Goal: Task Accomplishment & Management: Complete application form

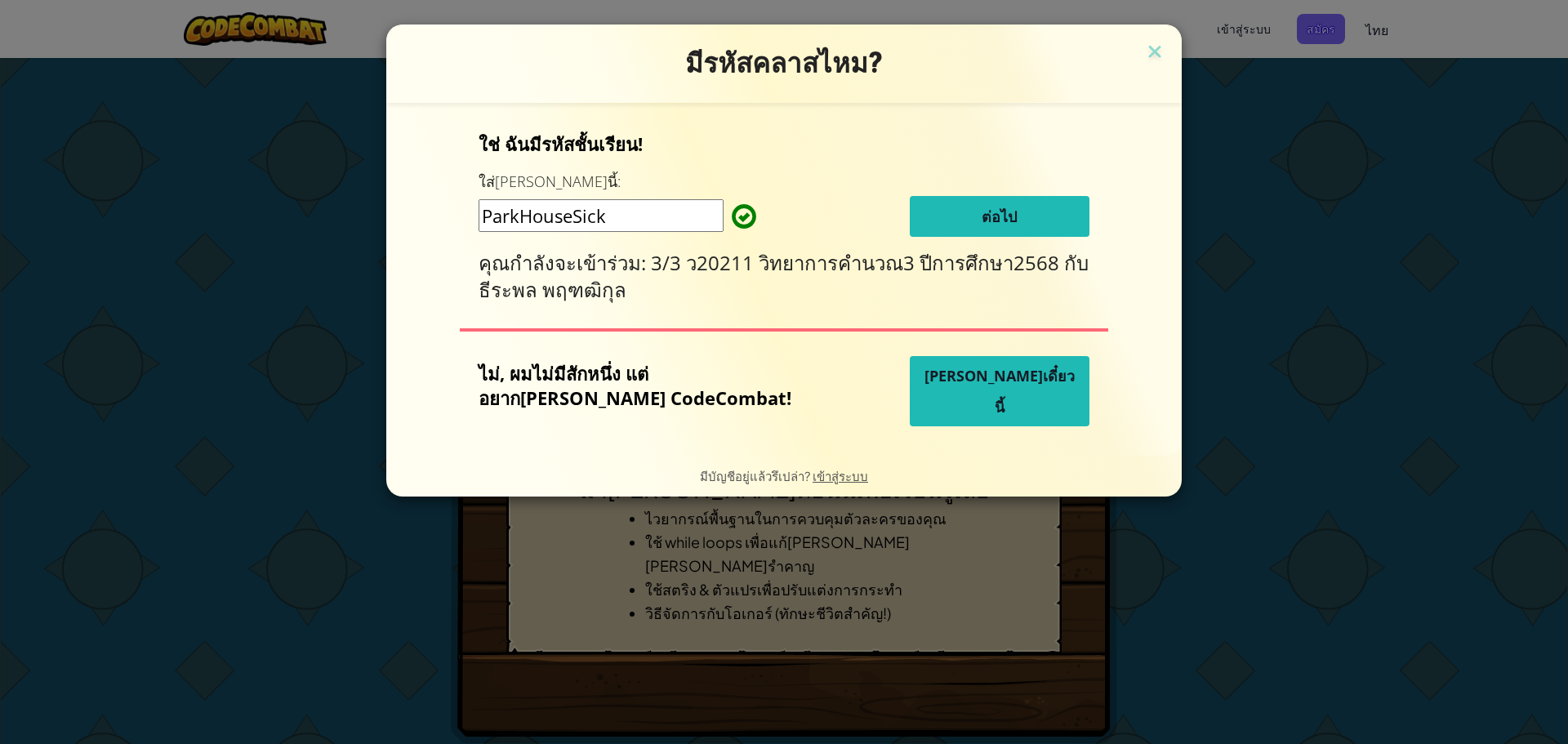
drag, startPoint x: 713, startPoint y: 233, endPoint x: 443, endPoint y: 266, distance: 272.0
click at [442, 258] on div "ใช่ ฉันมีรหัสชั้นเรียน! ใส่[PERSON_NAME]นี้: ParkHouseSick ต่อไป คุณกำลังจะเข้า…" at bounding box center [783, 279] width 763 height 320
click at [956, 204] on button "ต่อไป" at bounding box center [999, 216] width 179 height 41
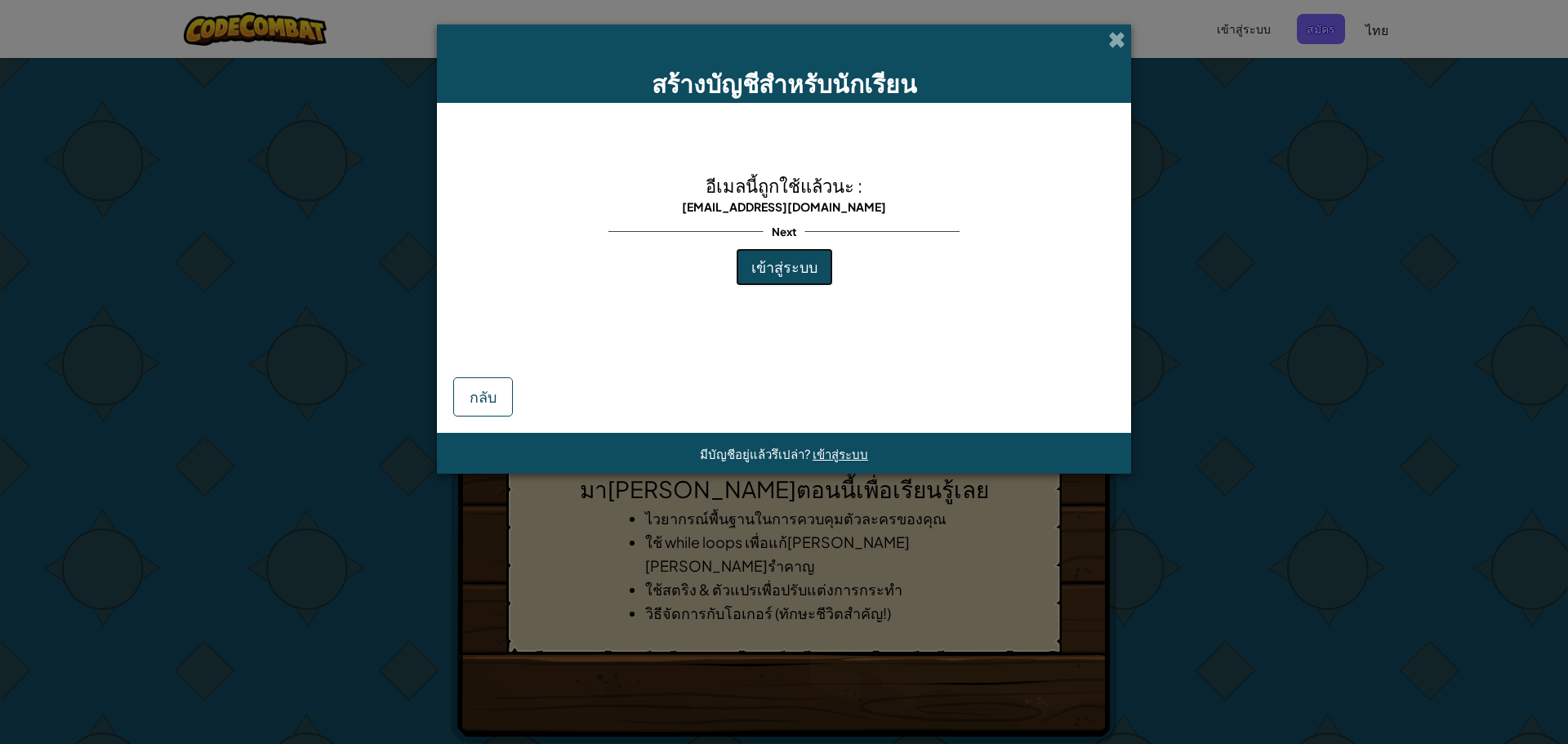
click at [776, 269] on span "เข้าสู่ระบบ" at bounding box center [784, 267] width 66 height 19
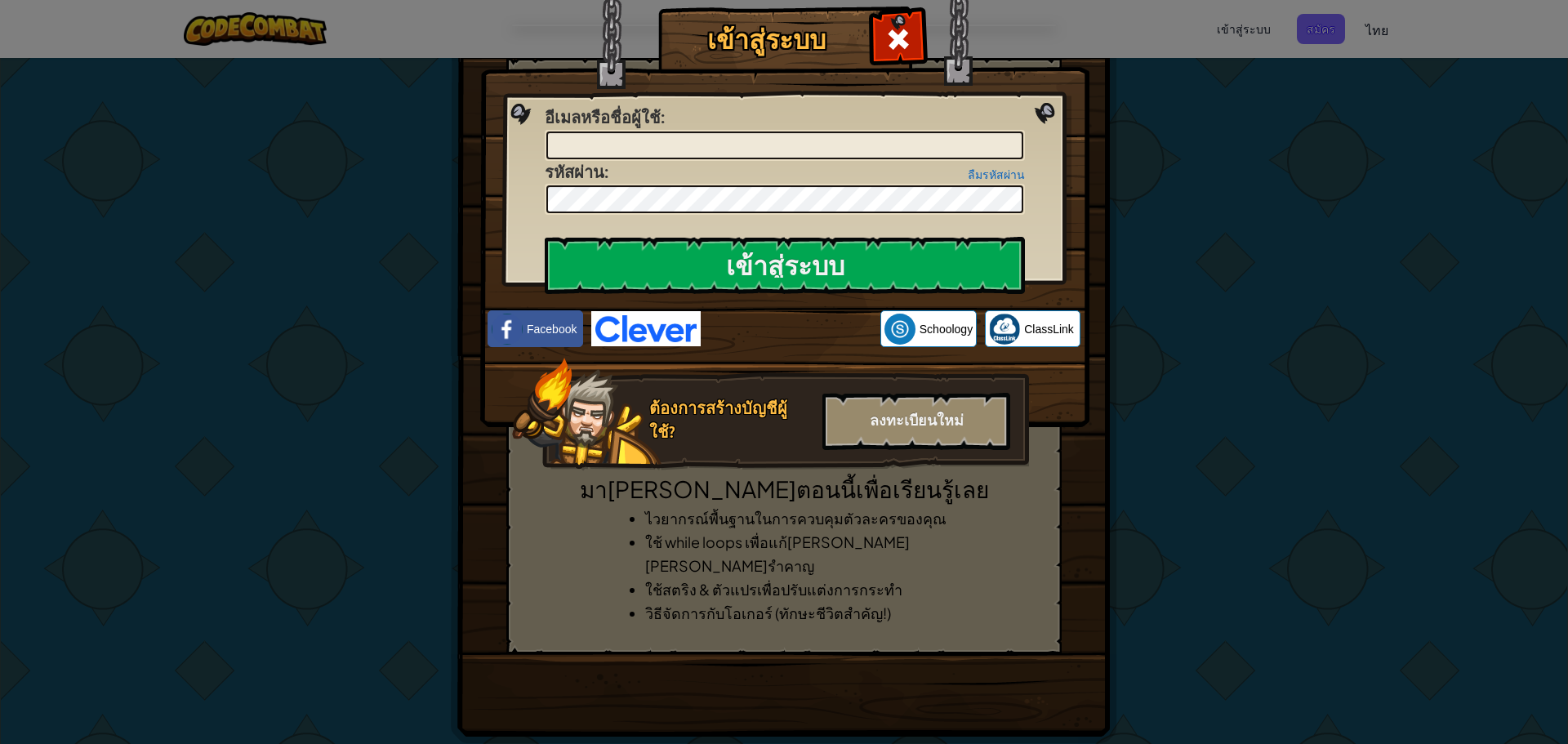
click at [734, 163] on div "ลืมรหัสผ่าน รหัสผ่าน :" at bounding box center [785, 188] width 480 height 54
click at [738, 152] on input "อีเมลหรือชื่อผู้ใช้ :" at bounding box center [784, 145] width 477 height 28
